Goal: Information Seeking & Learning: Learn about a topic

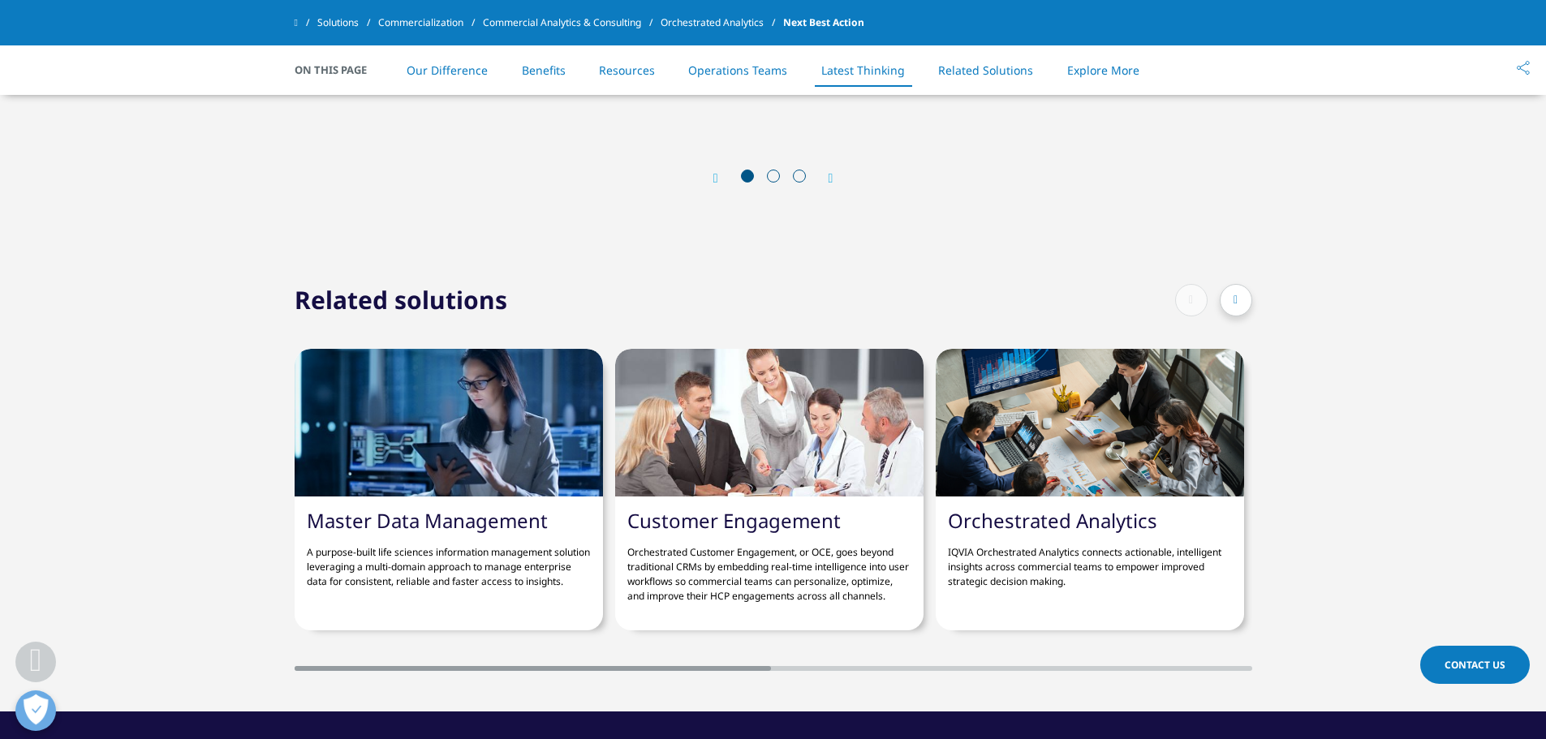
scroll to position [5031, 0]
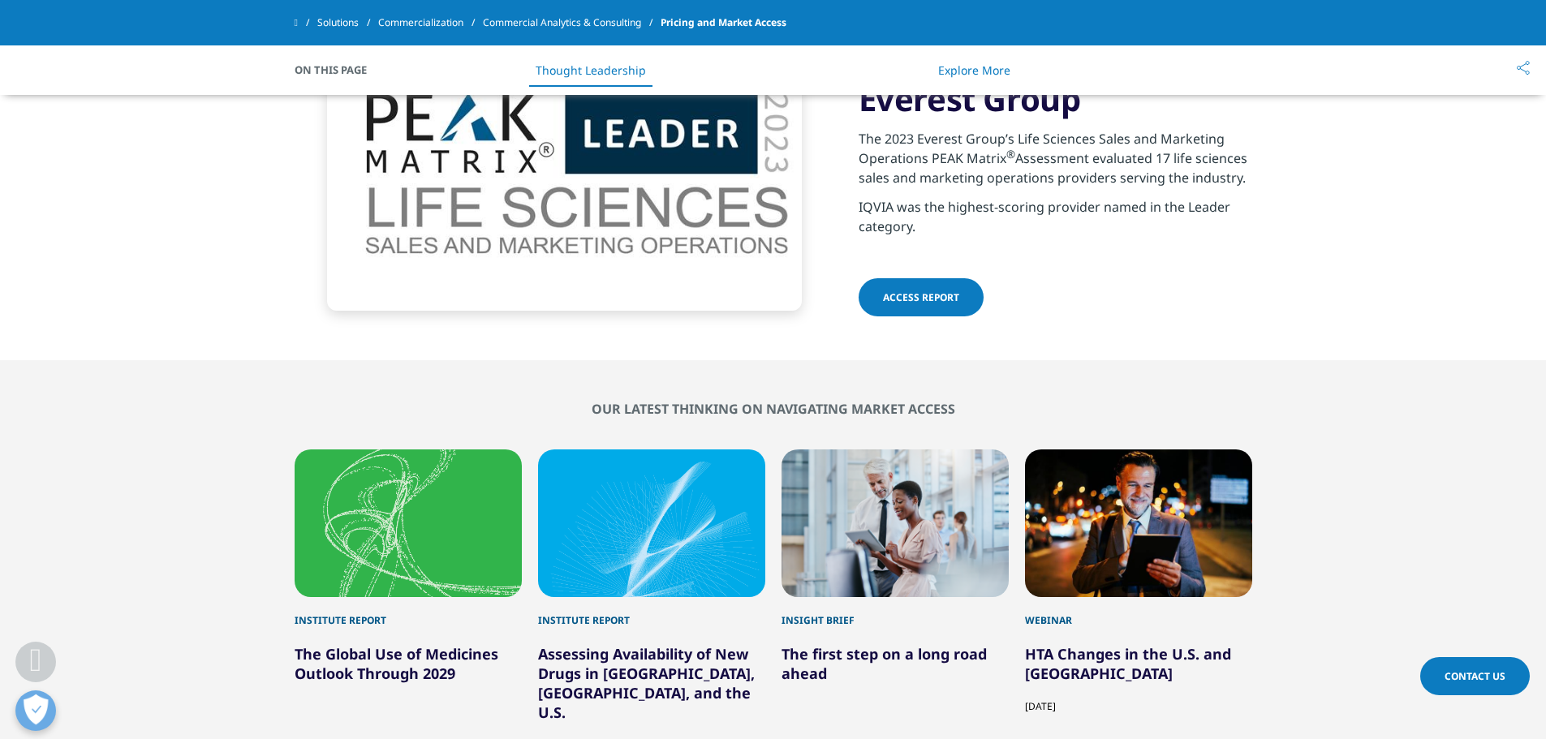
scroll to position [3733, 0]
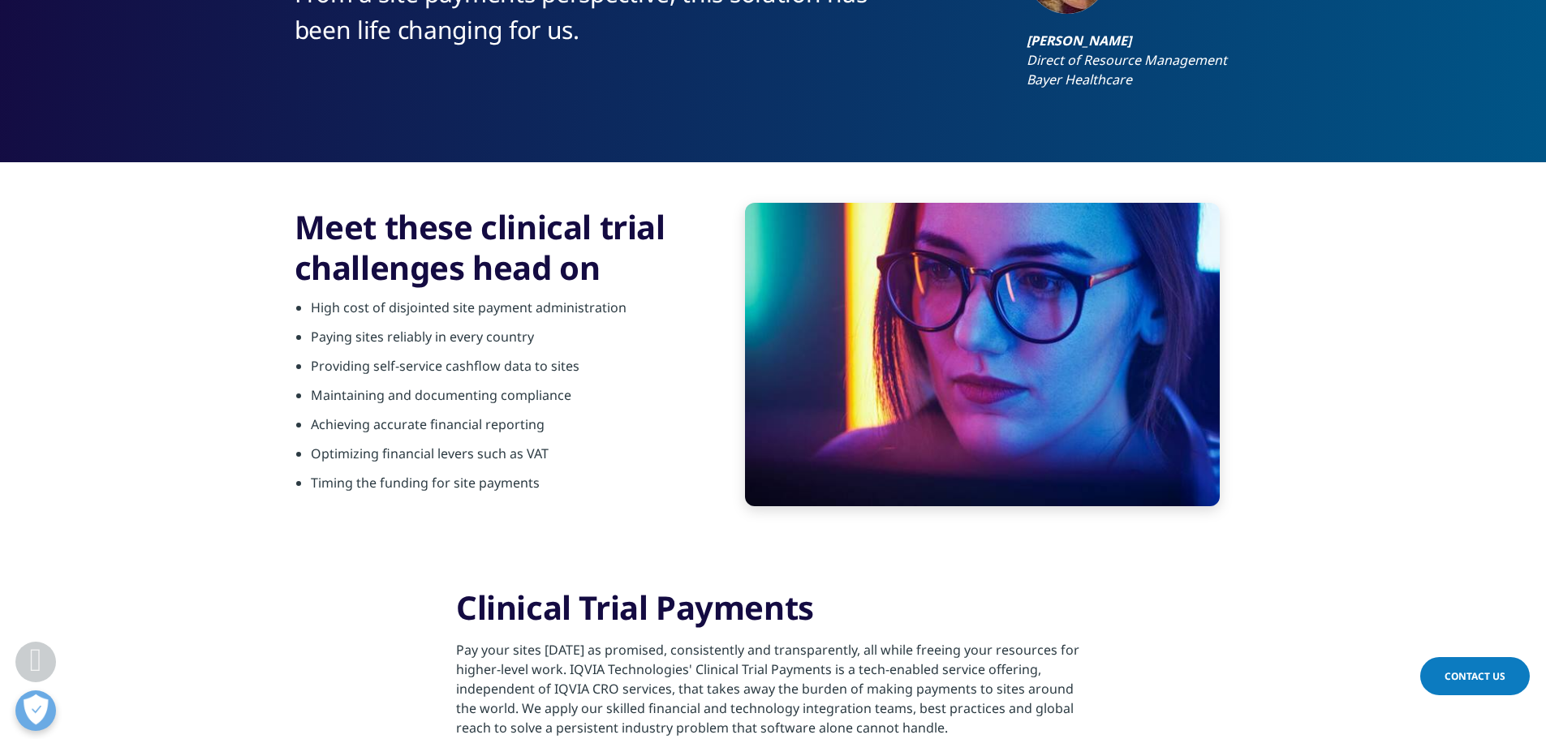
scroll to position [974, 0]
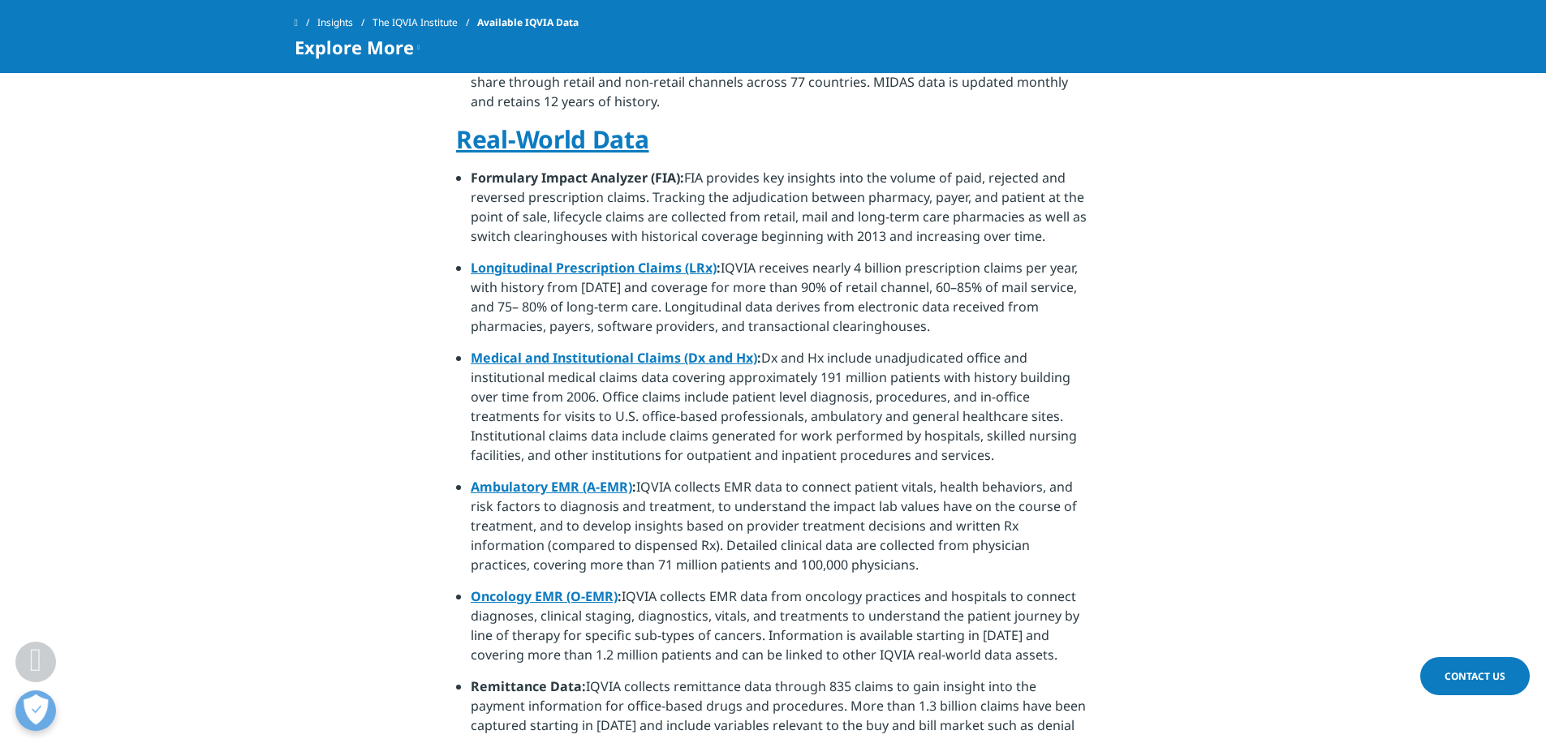
scroll to position [1055, 0]
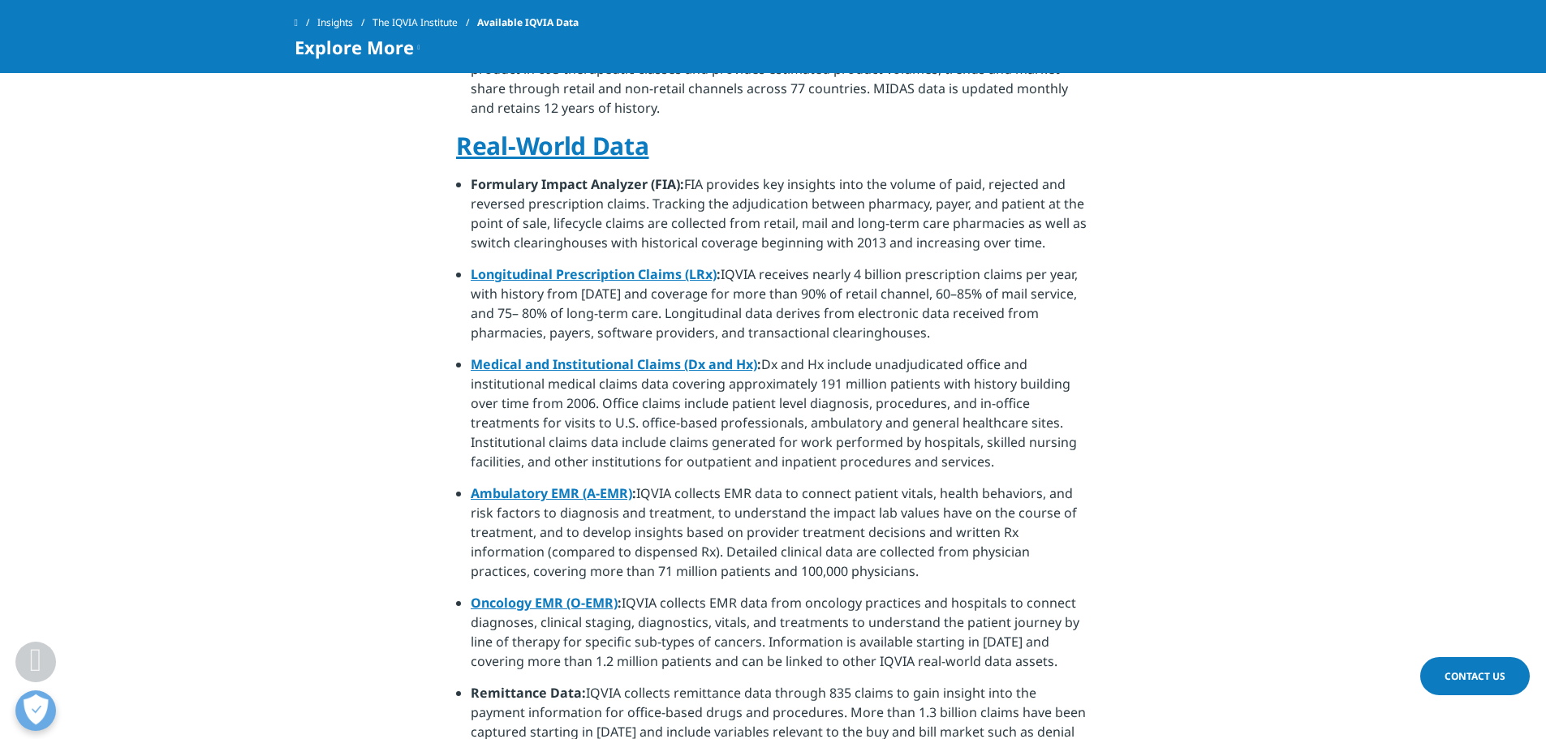
click at [641, 355] on link "Medical and Institutional Claims (Dx and Hx)" at bounding box center [614, 364] width 286 height 18
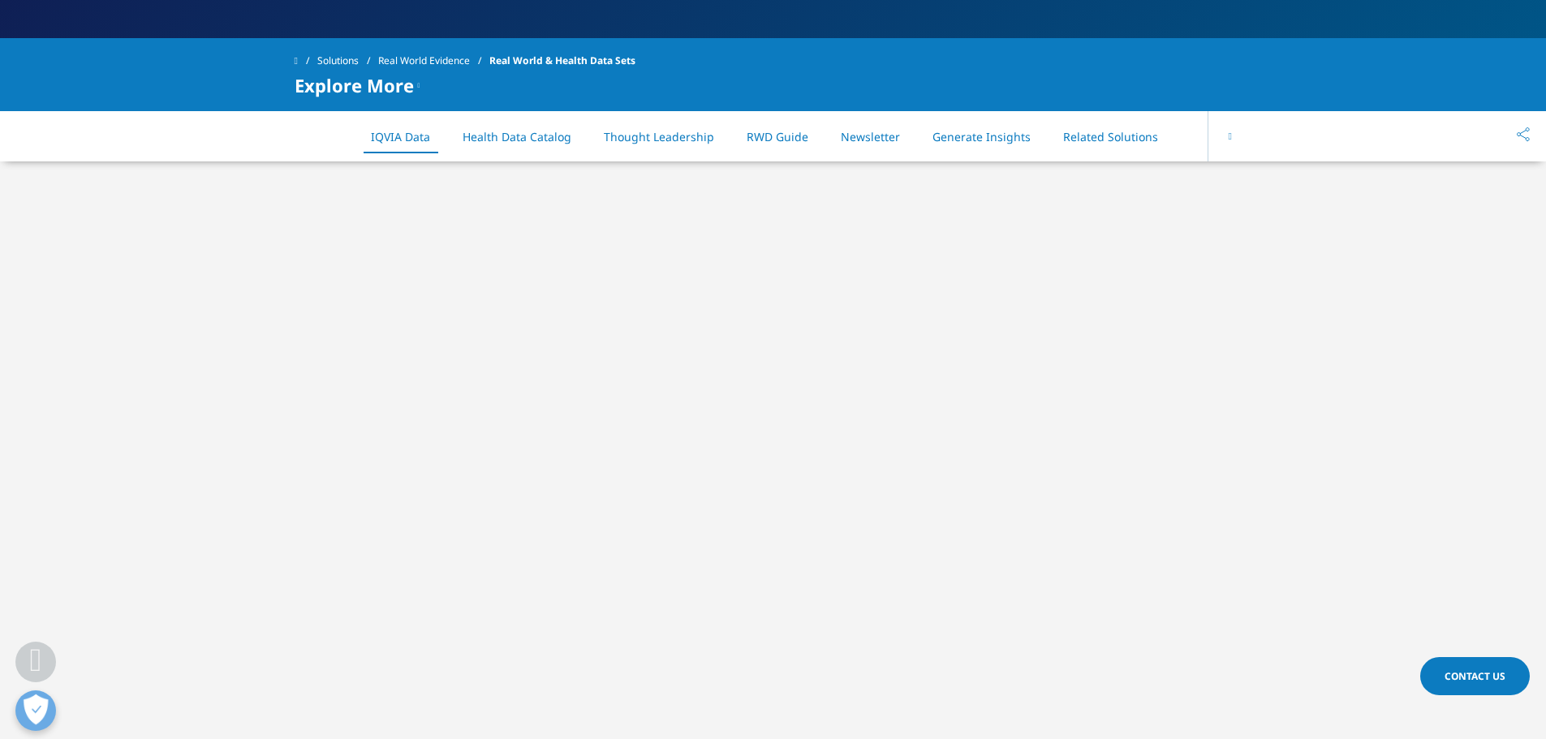
scroll to position [575, 0]
